Goal: Information Seeking & Learning: Learn about a topic

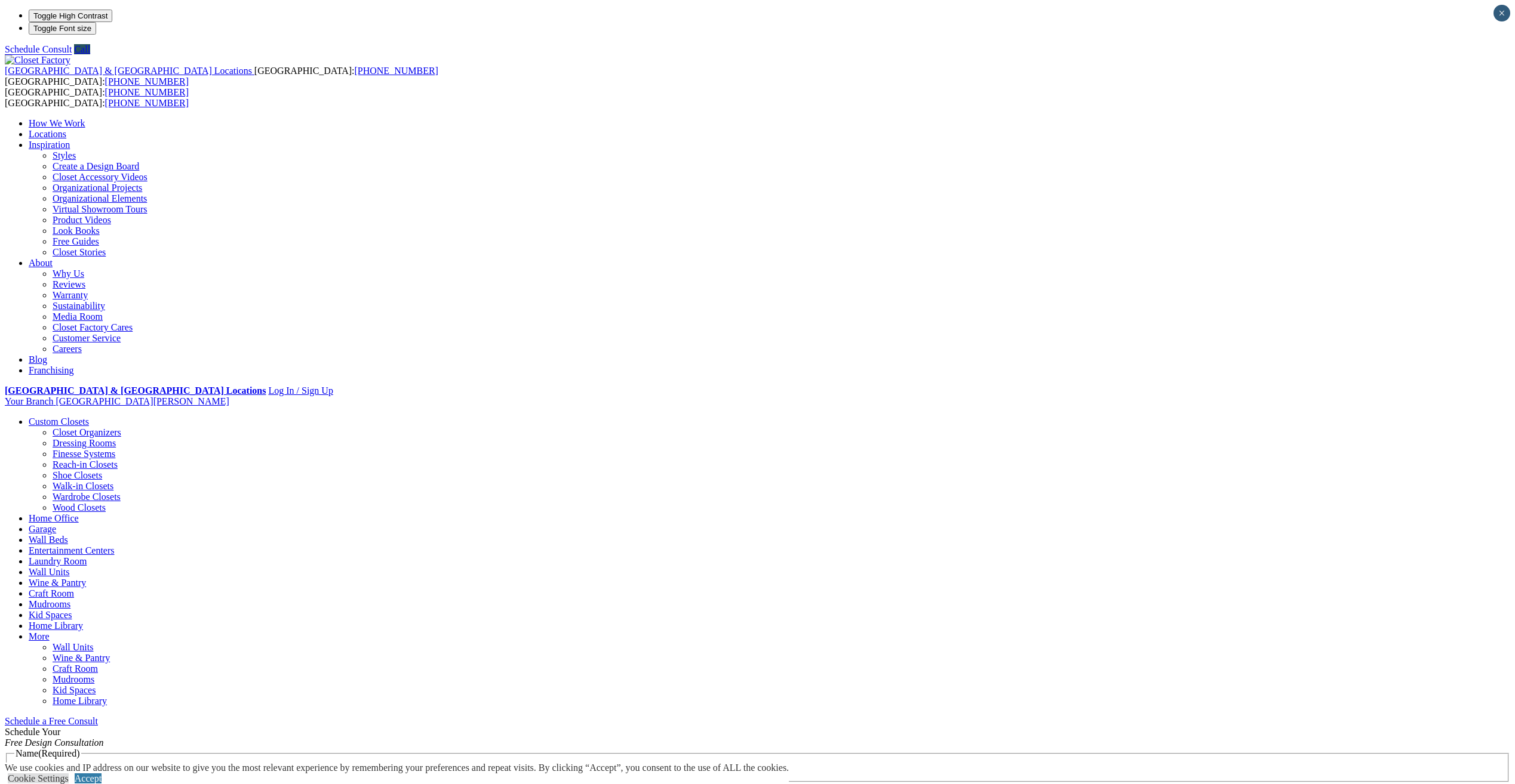
click at [102, 470] on link "Shoe Closets" at bounding box center [77, 476] width 50 height 10
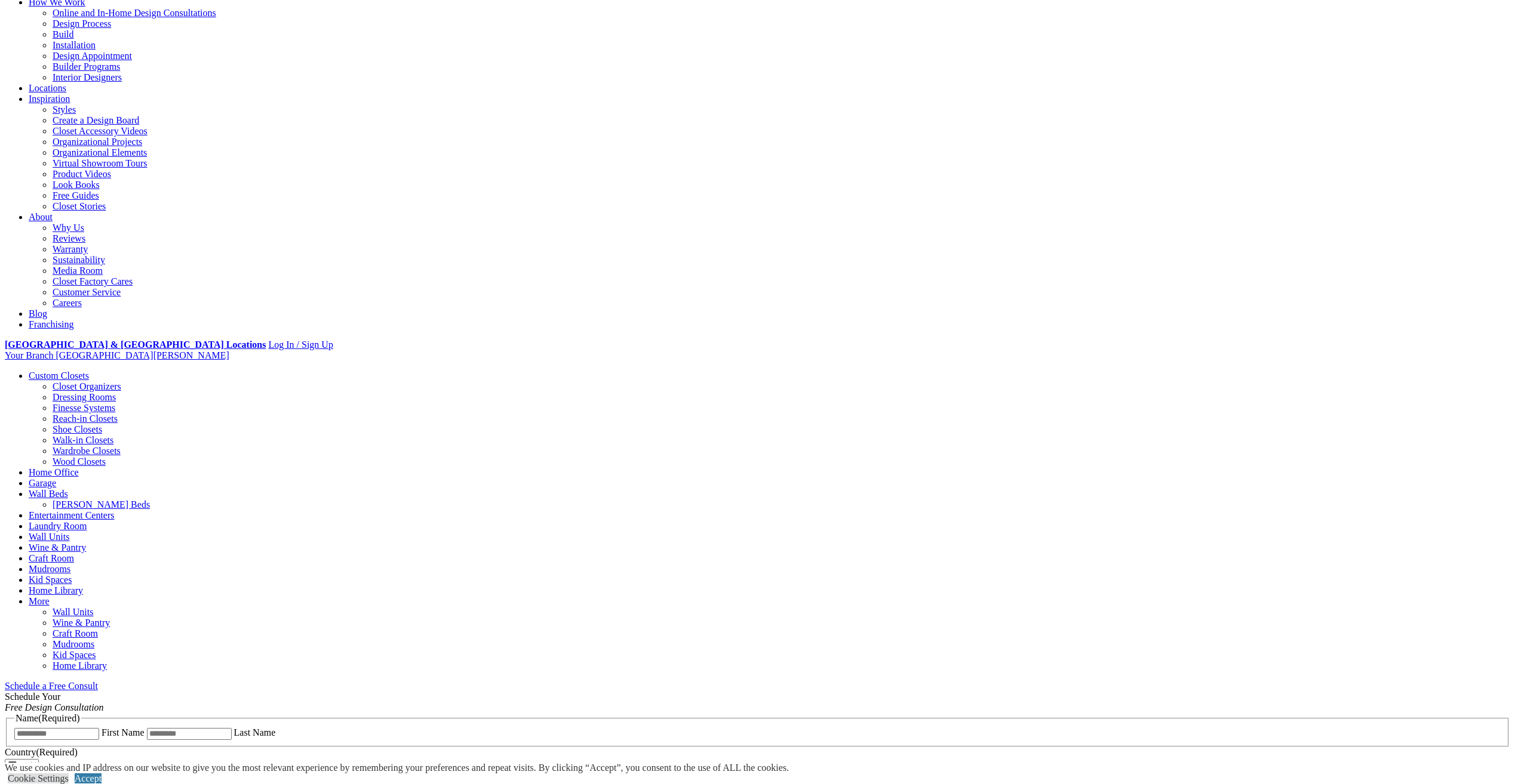
scroll to position [120, 0]
drag, startPoint x: 536, startPoint y: 391, endPoint x: 427, endPoint y: 369, distance: 111.2
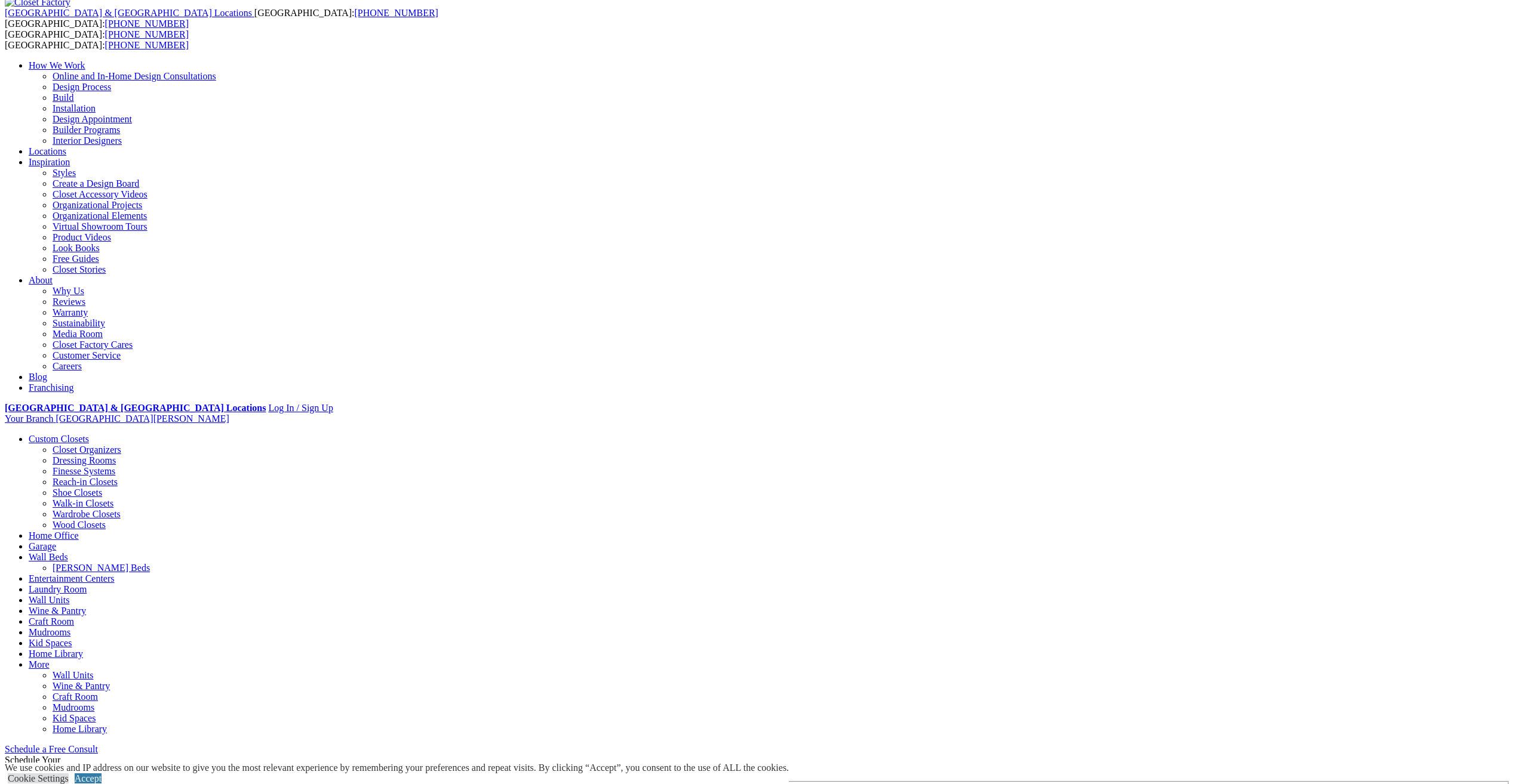
scroll to position [0, 0]
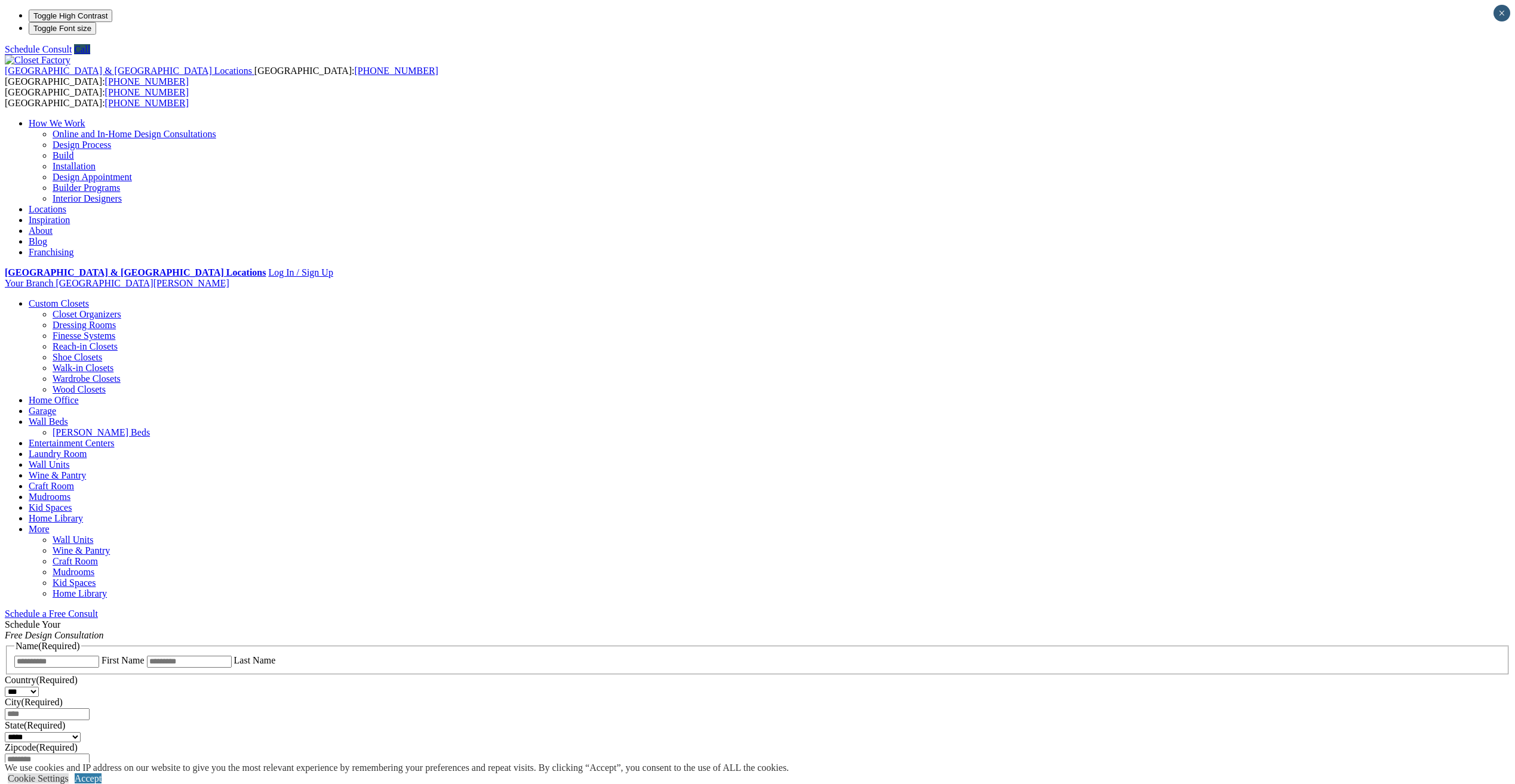
click at [96, 161] on link "Installation" at bounding box center [74, 166] width 43 height 10
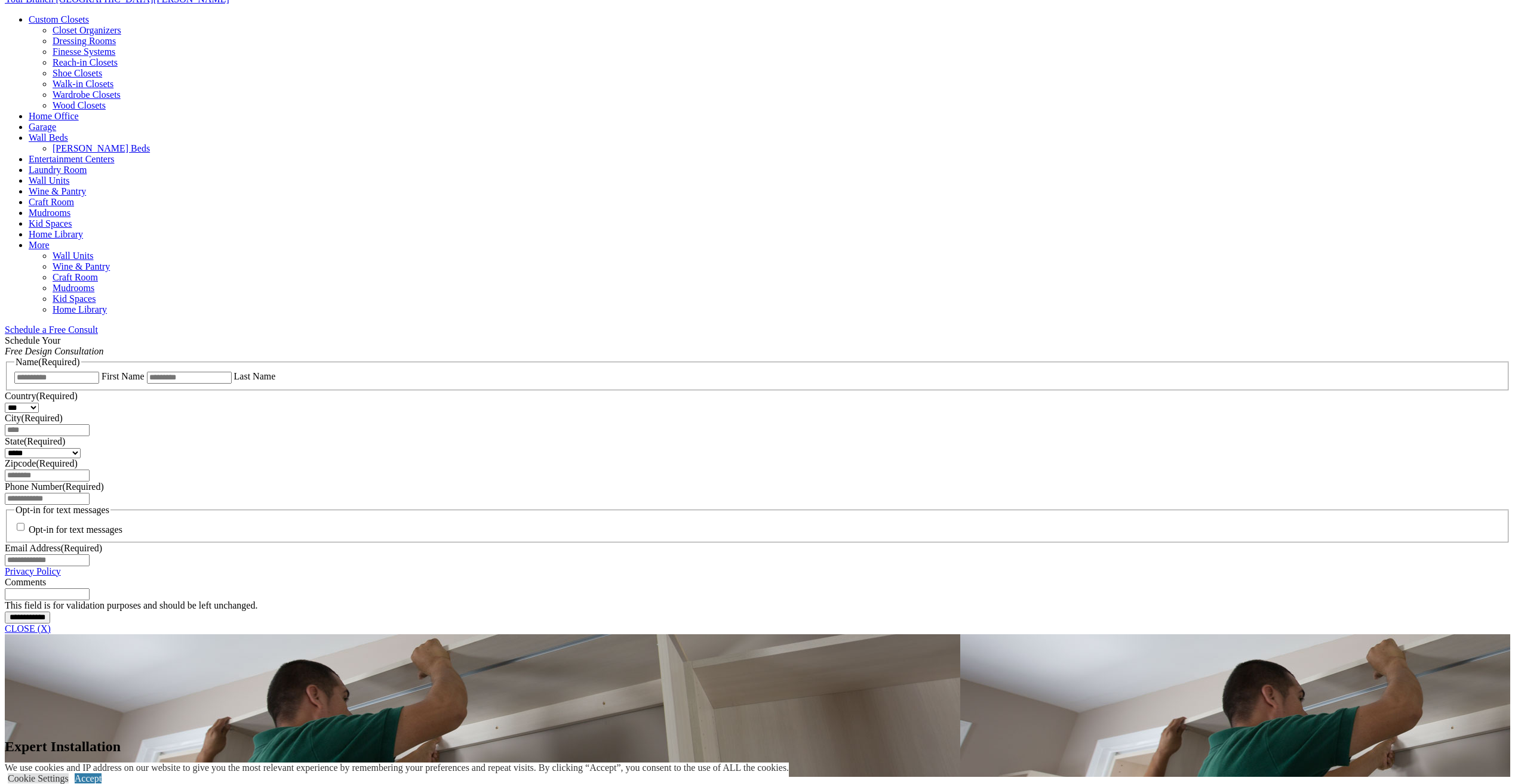
scroll to position [537, 0]
